Goal: Task Accomplishment & Management: Use online tool/utility

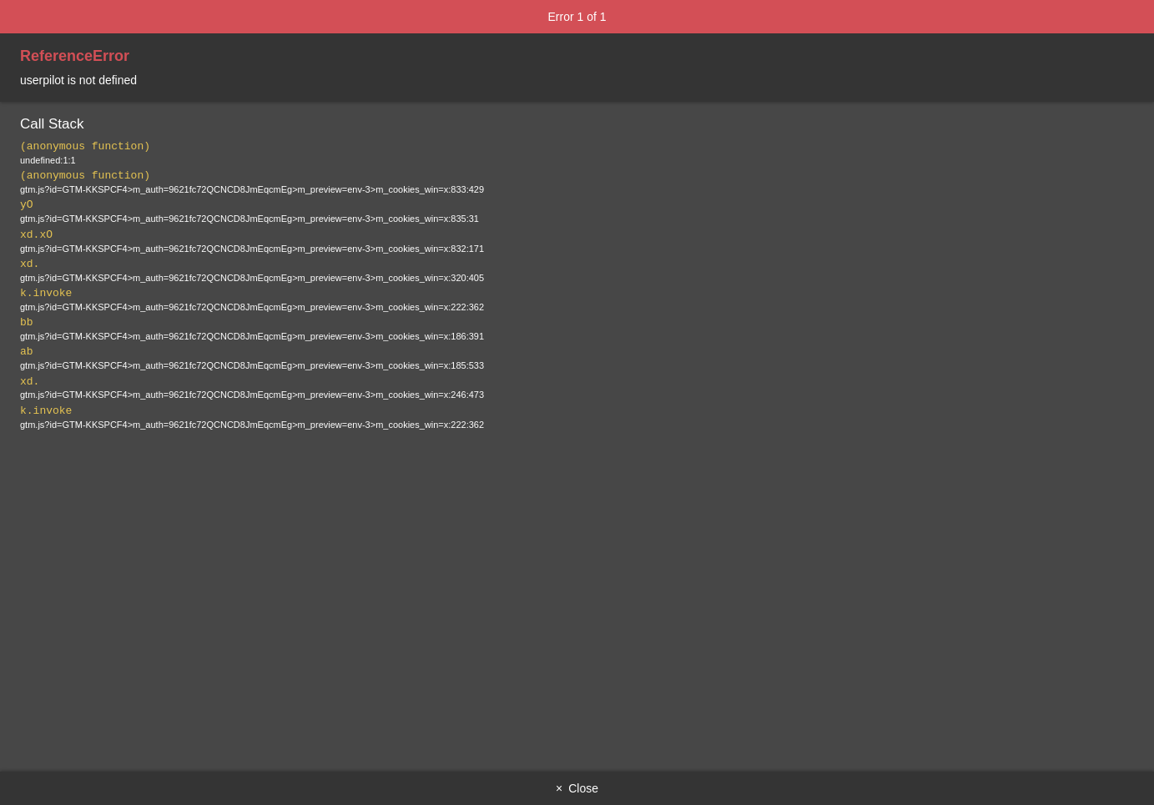
click at [570, 789] on button "× Close" at bounding box center [577, 788] width 1154 height 33
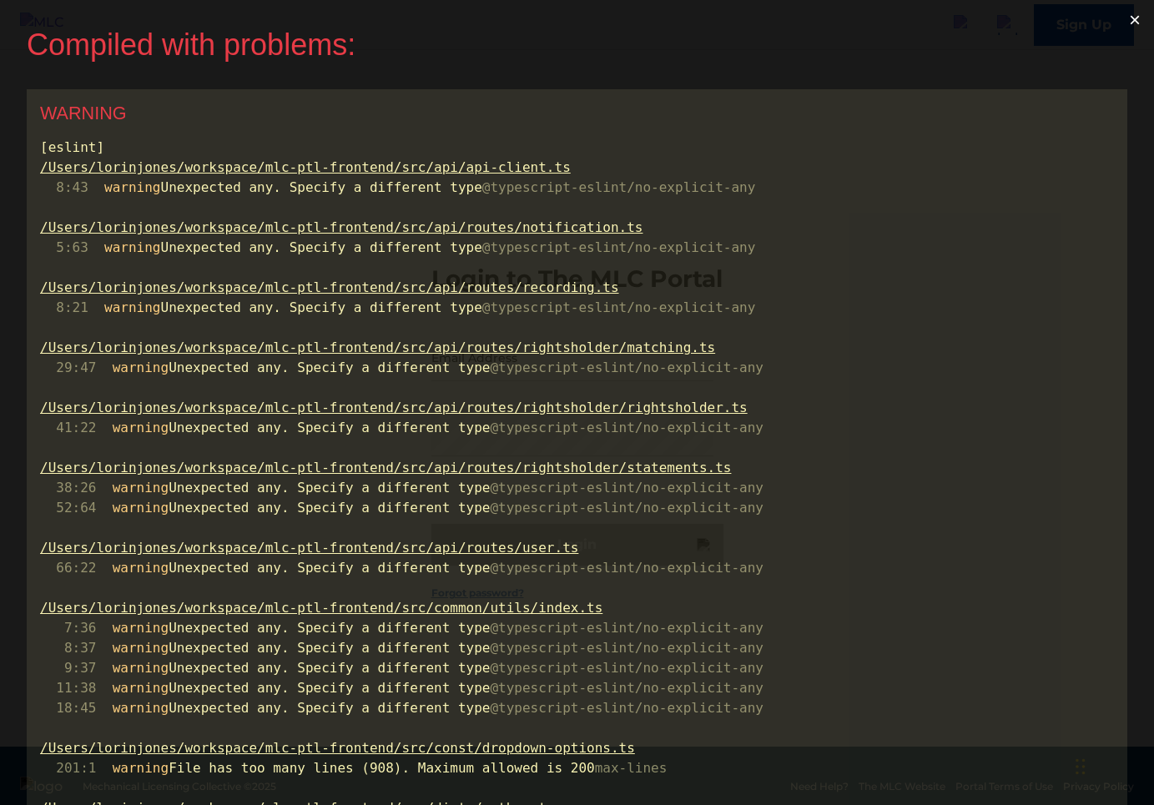
click at [1146, 21] on button "×" at bounding box center [1134, 20] width 38 height 40
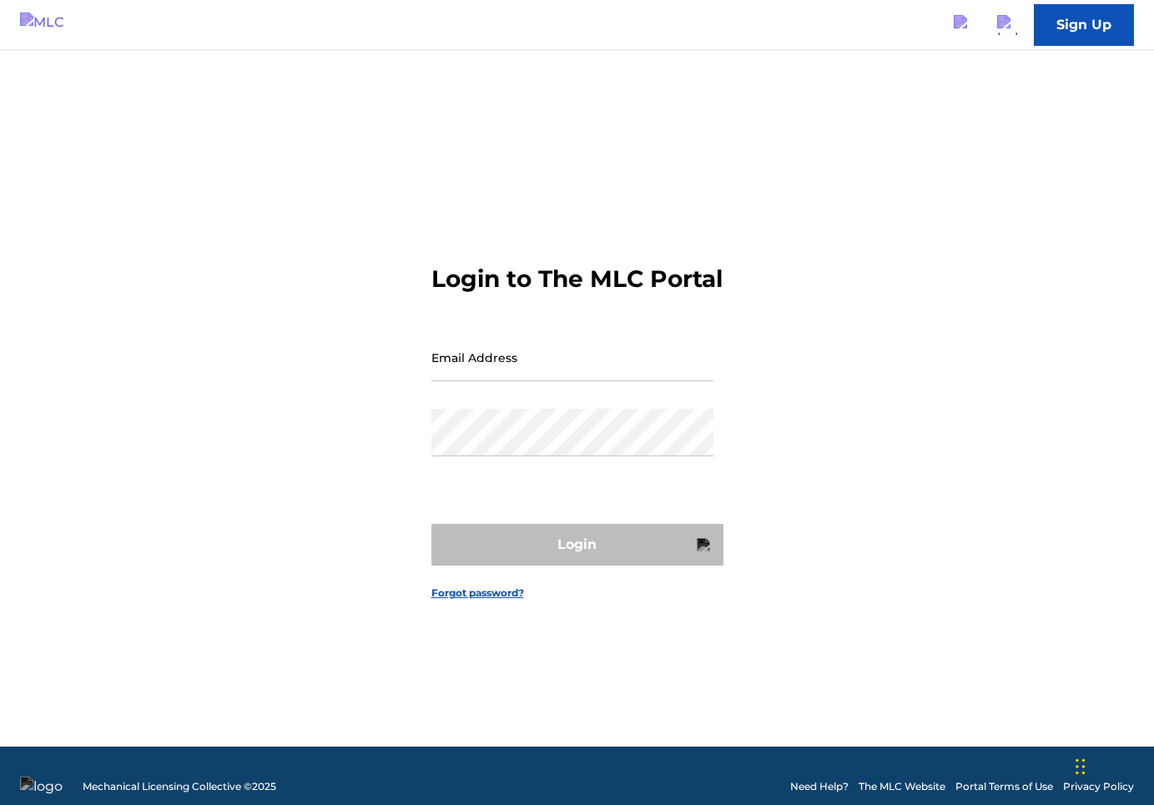
click at [689, 399] on div "Email Address" at bounding box center [572, 371] width 282 height 75
click at [702, 367] on input "Email Address" at bounding box center [572, 358] width 282 height 48
click at [567, 375] on input "Email Address" at bounding box center [572, 358] width 282 height 48
type input "[PERSON_NAME][EMAIL_ADDRESS][PERSON_NAME][DOMAIN_NAME]"
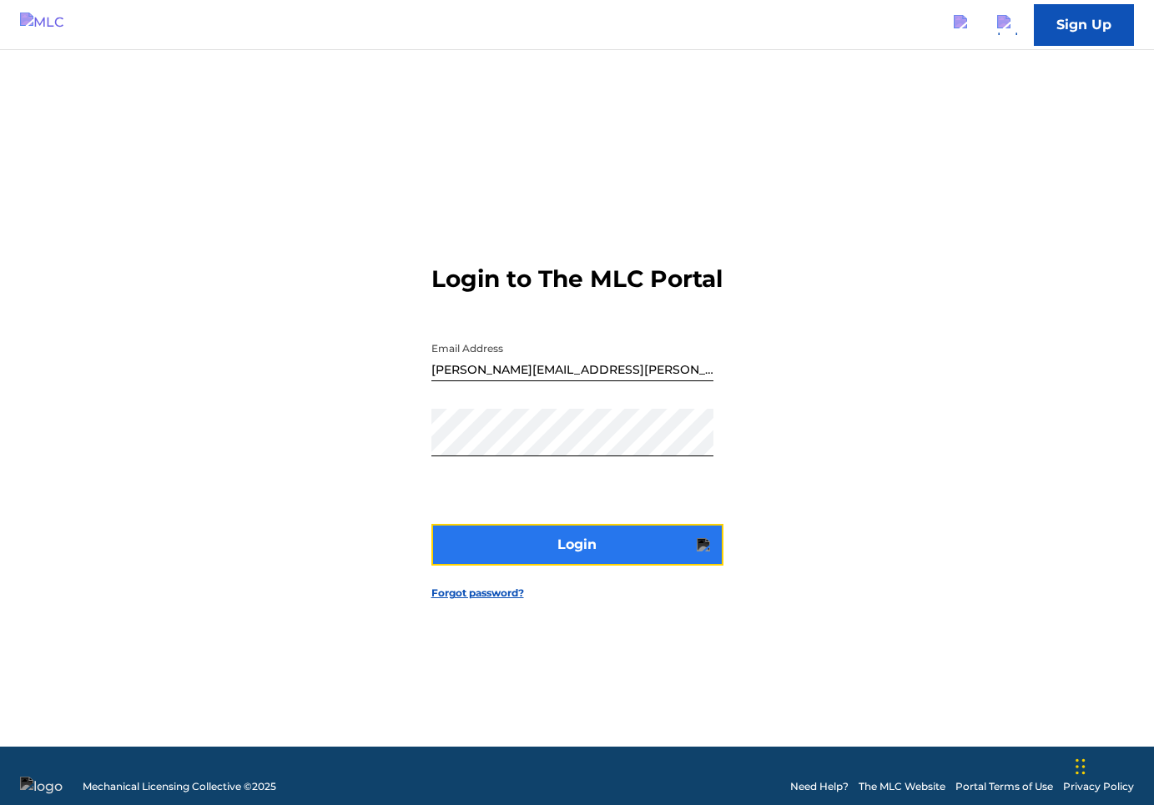
click at [590, 566] on button "Login" at bounding box center [577, 545] width 292 height 42
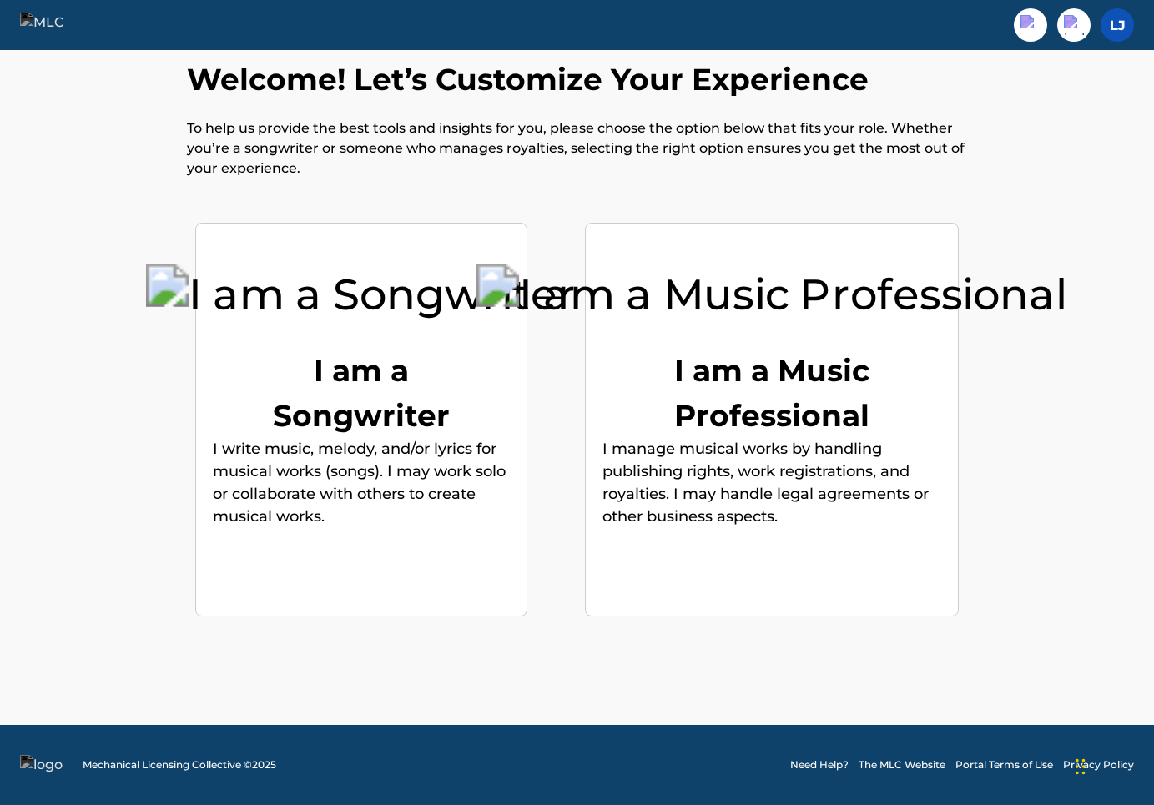
scroll to position [45, 0]
click at [59, 28] on img at bounding box center [52, 25] width 64 height 24
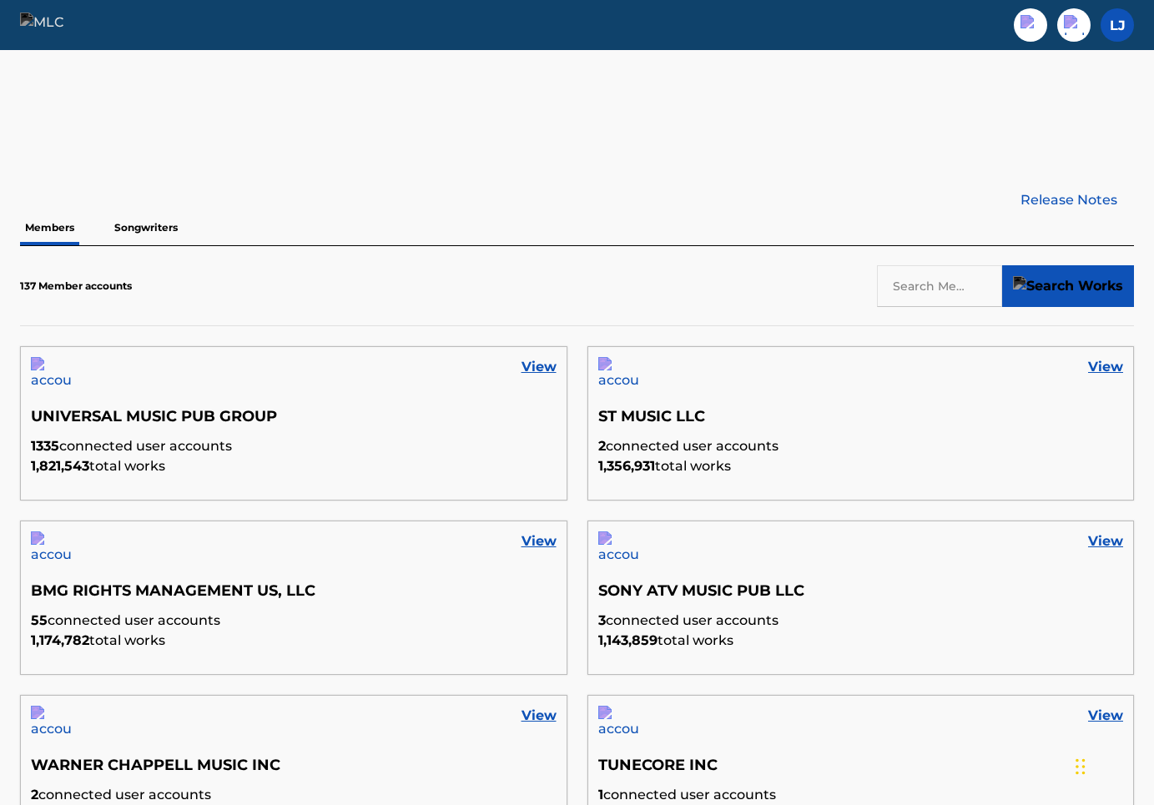
scroll to position [368, 0]
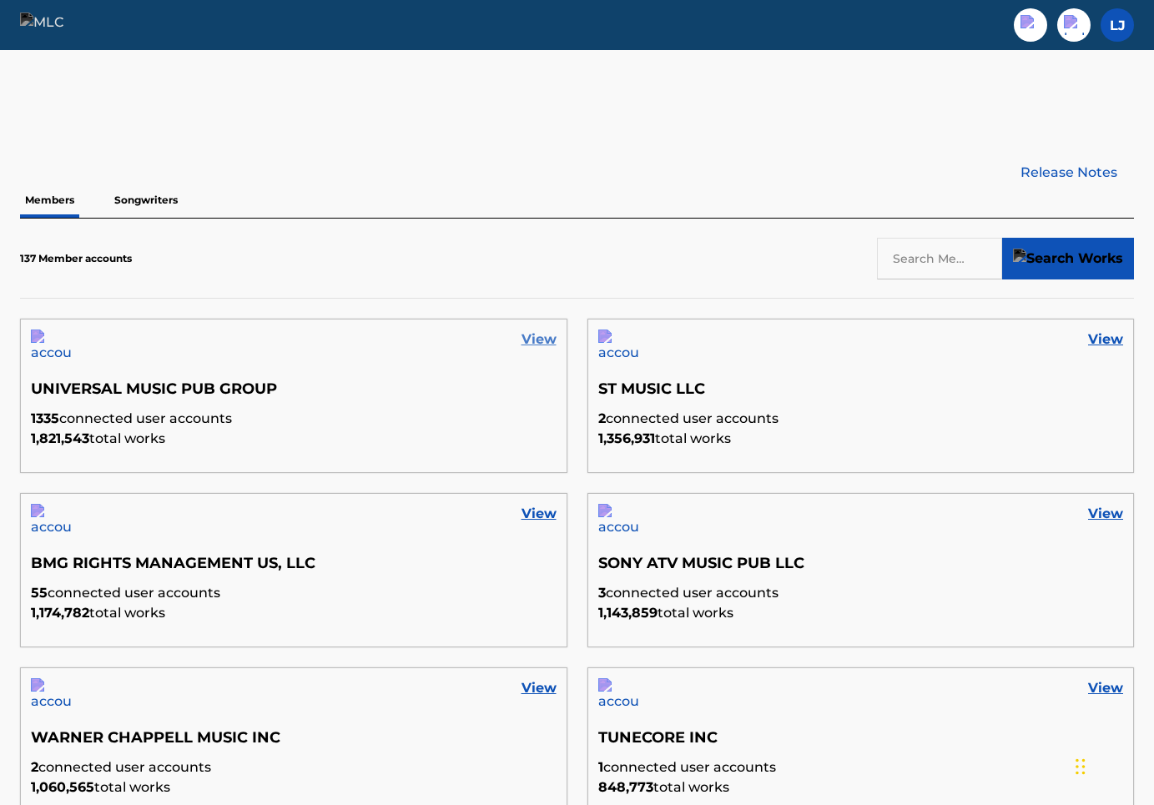
click at [532, 341] on link "View" at bounding box center [538, 340] width 35 height 20
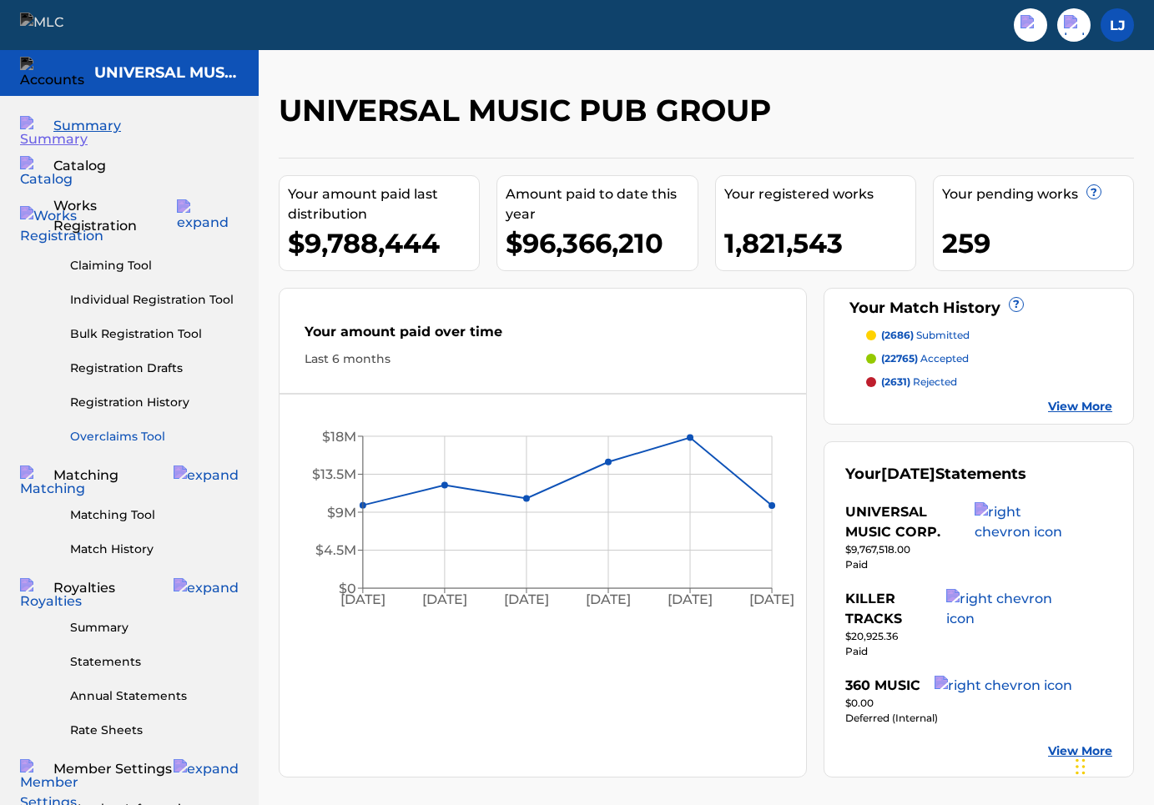
click at [130, 428] on link "Overclaims Tool" at bounding box center [154, 437] width 169 height 18
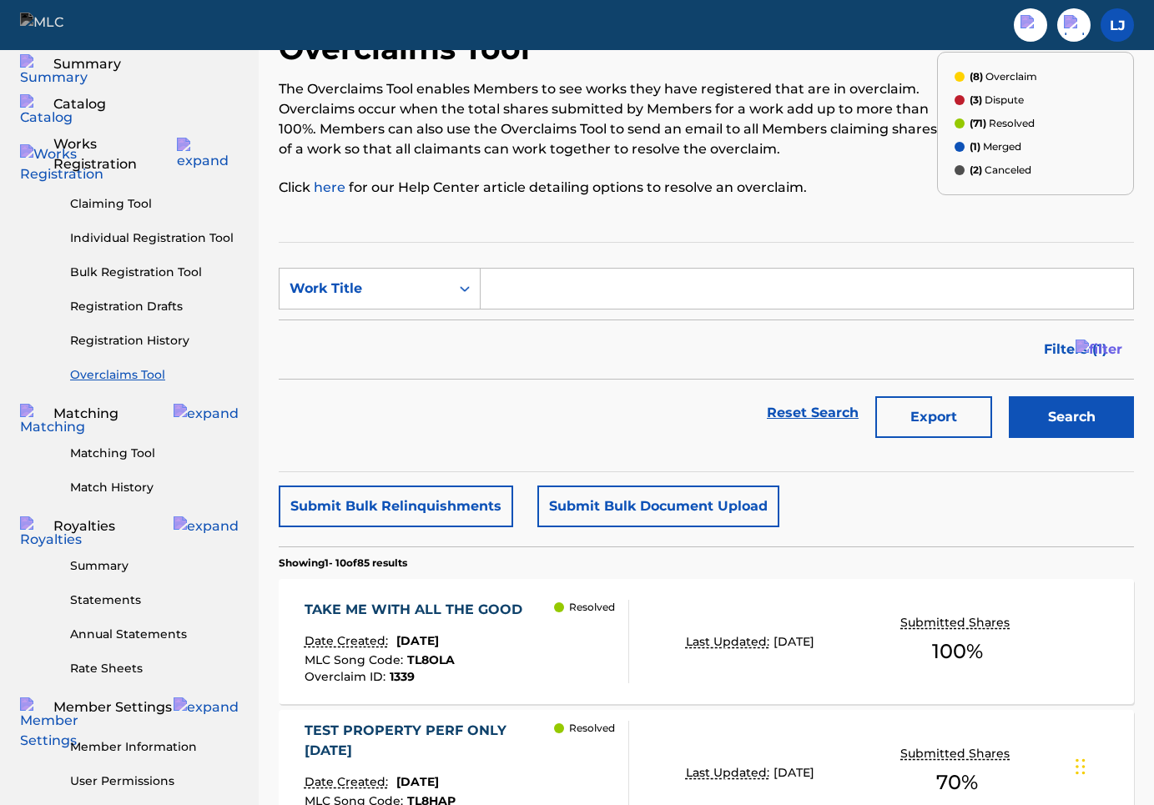
scroll to position [41, 0]
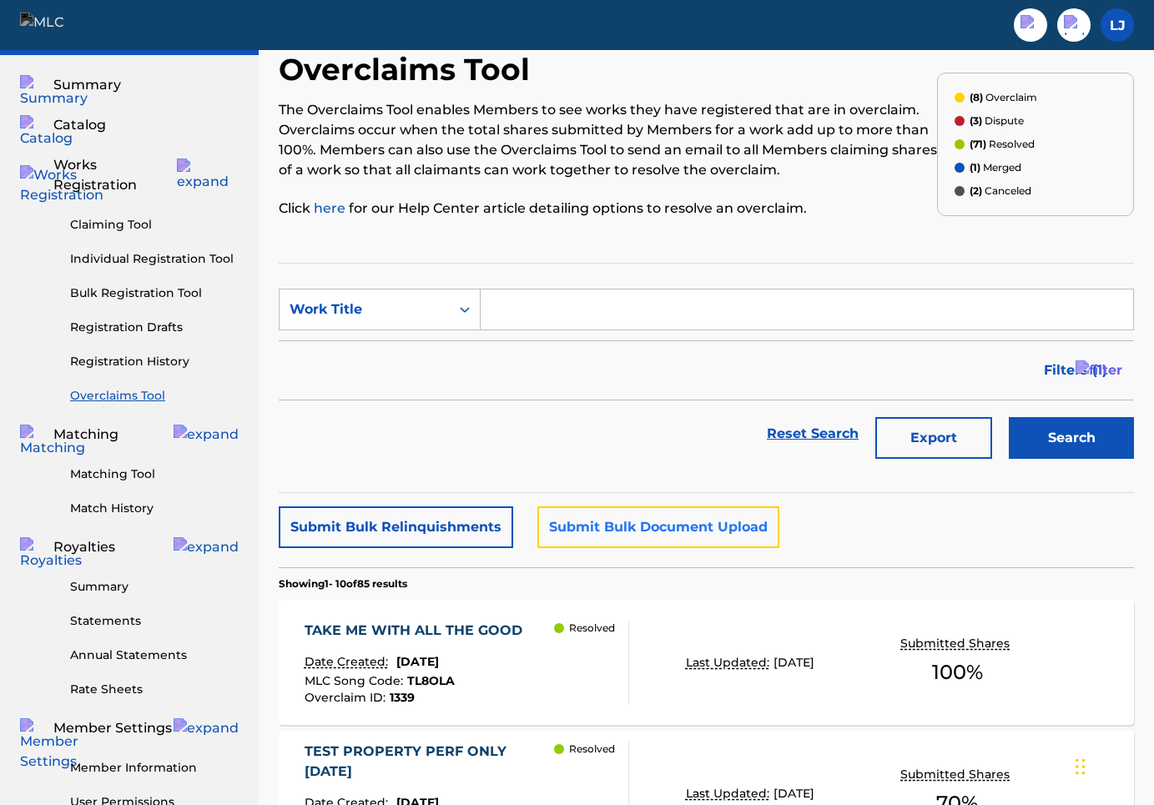
click at [671, 525] on button "Submit Bulk Document Upload" at bounding box center [658, 527] width 242 height 42
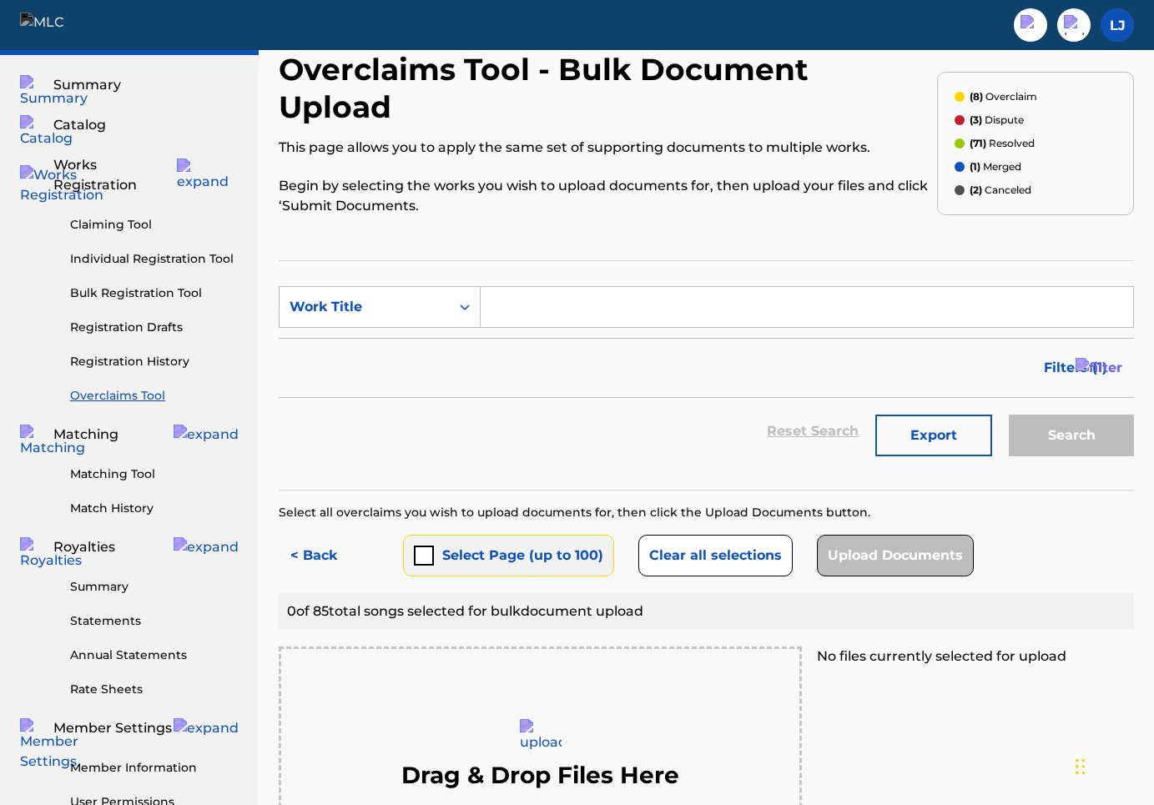
click at [475, 535] on button "Select Page (up to 100)" at bounding box center [508, 556] width 211 height 42
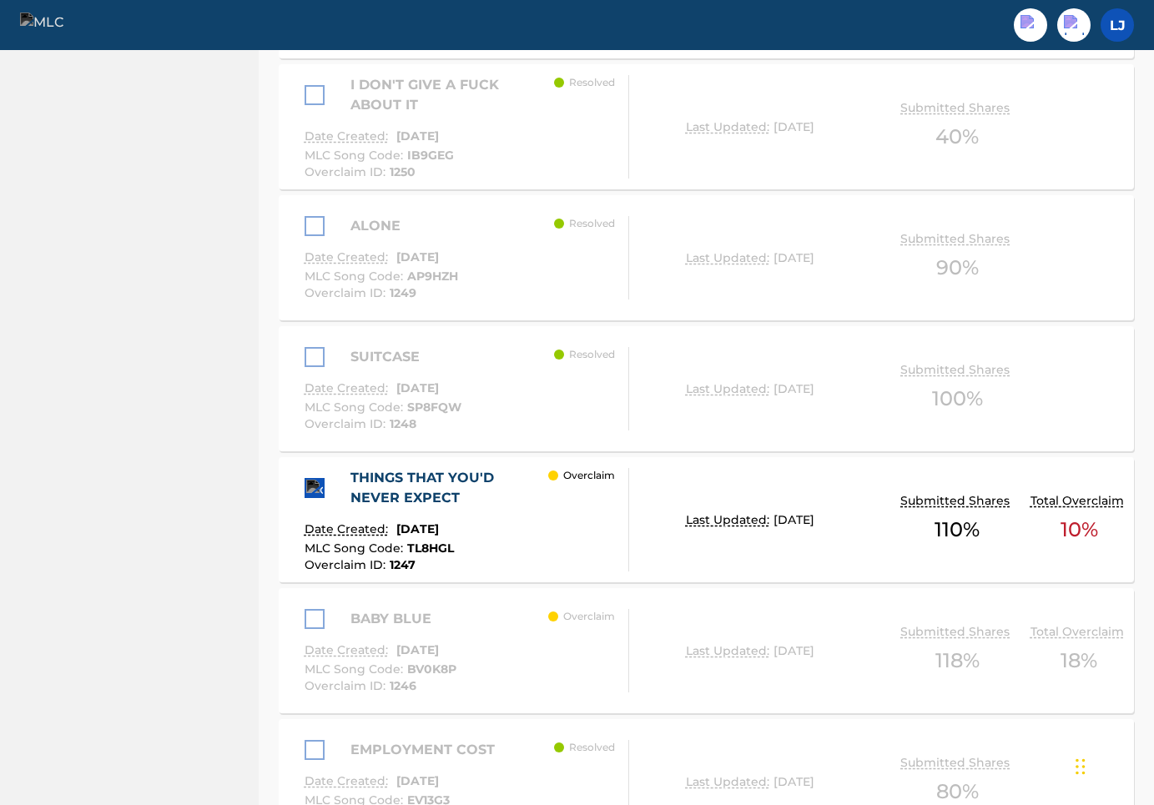
scroll to position [1670, 0]
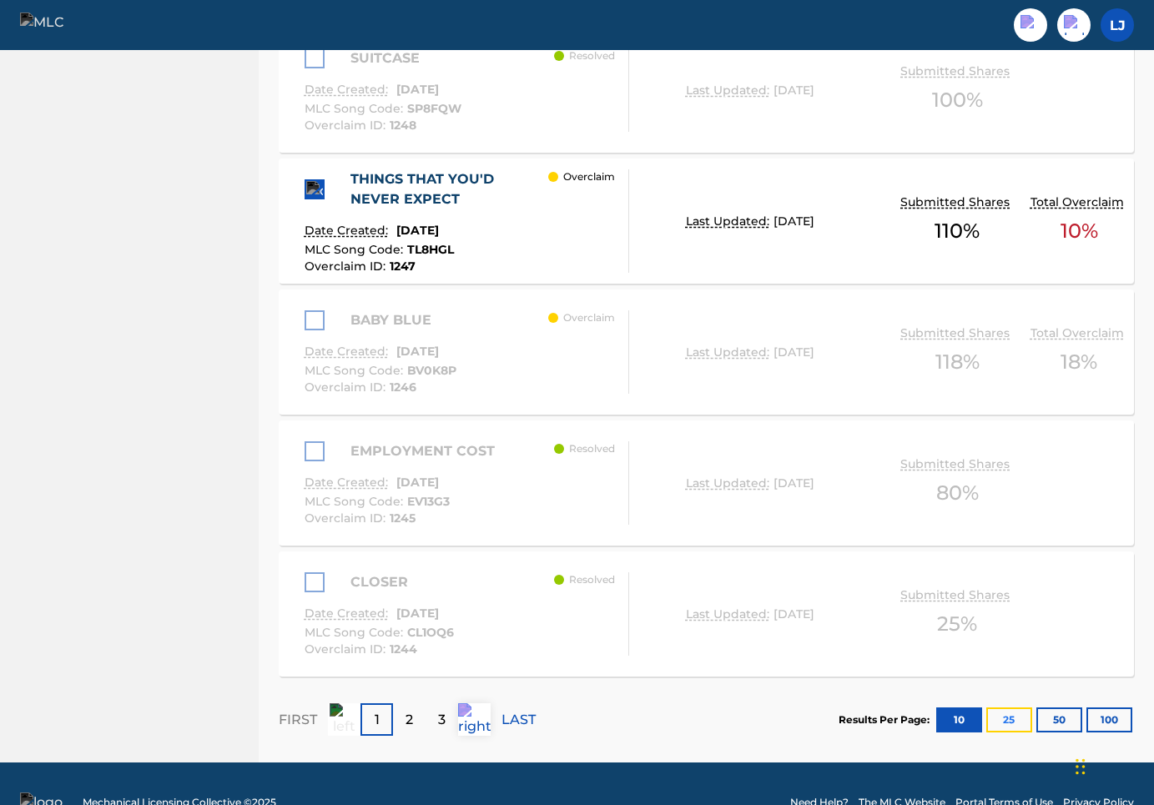
click at [1005, 707] on button "25" at bounding box center [1009, 719] width 46 height 25
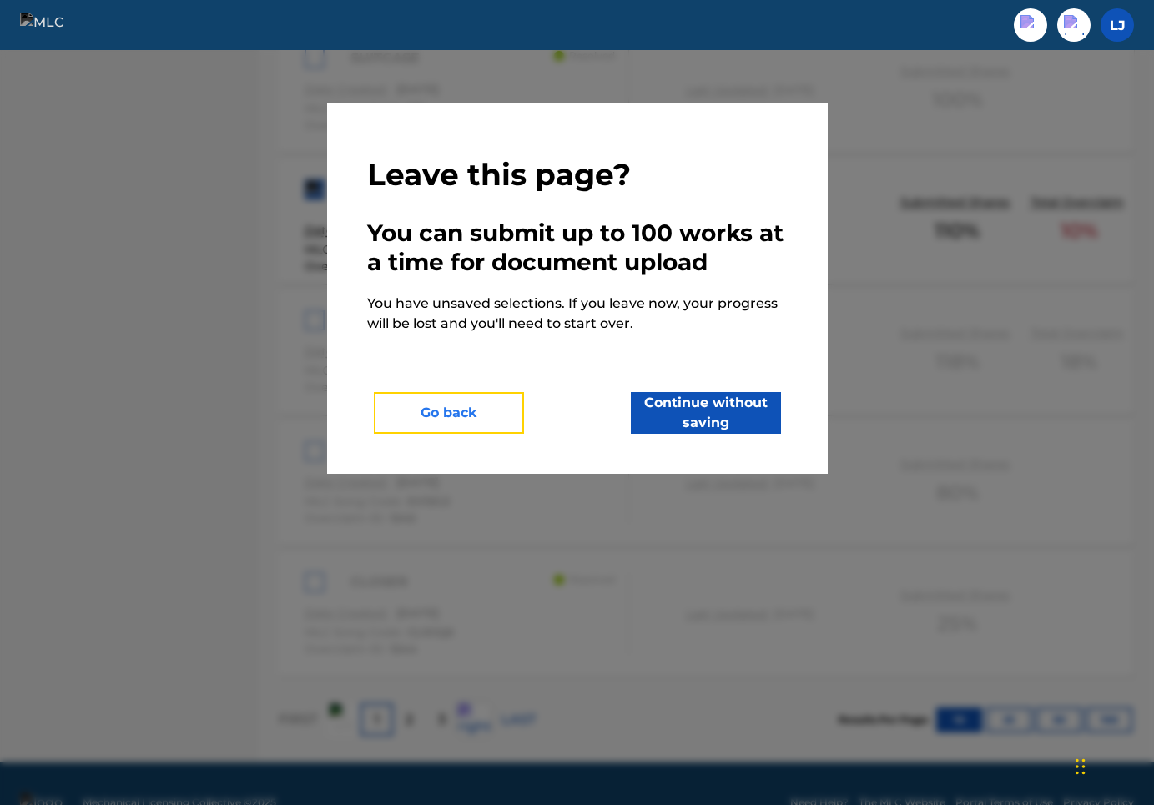
click at [460, 400] on button "Go back" at bounding box center [449, 413] width 150 height 42
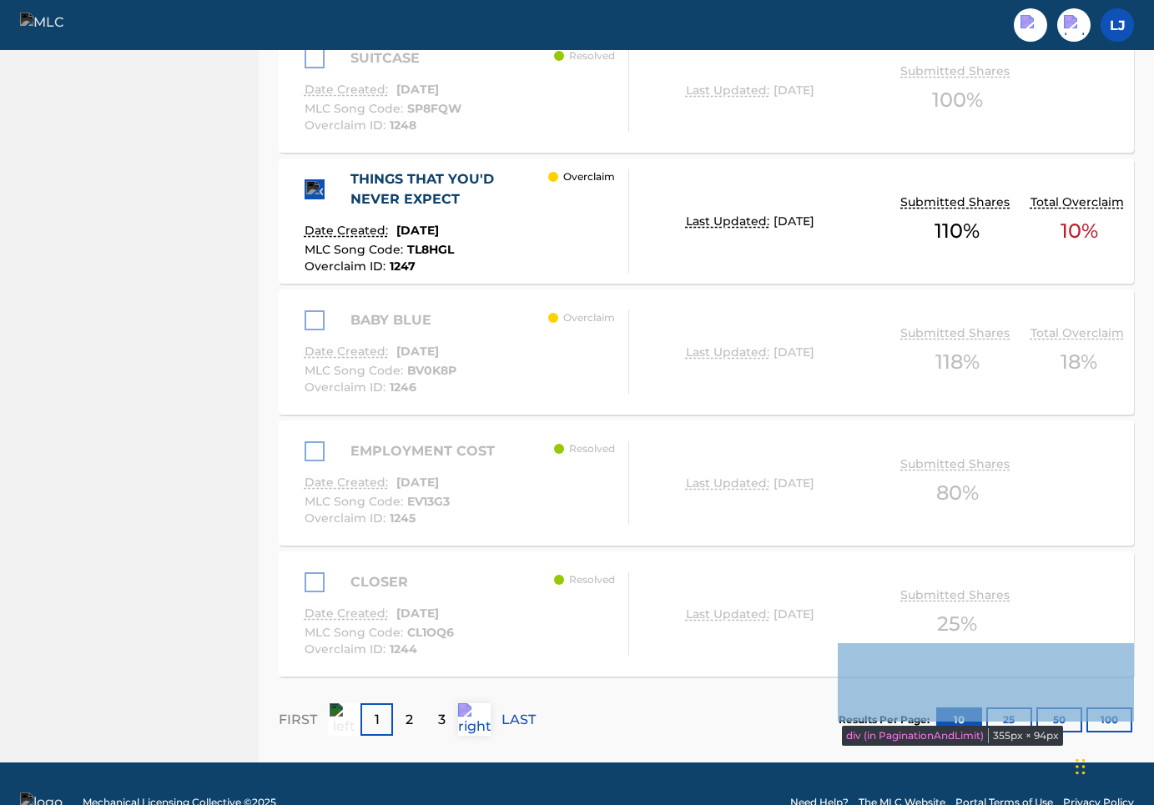
click at [947, 681] on div "Results Per Page: 10 25 50 100" at bounding box center [985, 720] width 295 height 78
